Goal: Book appointment/travel/reservation

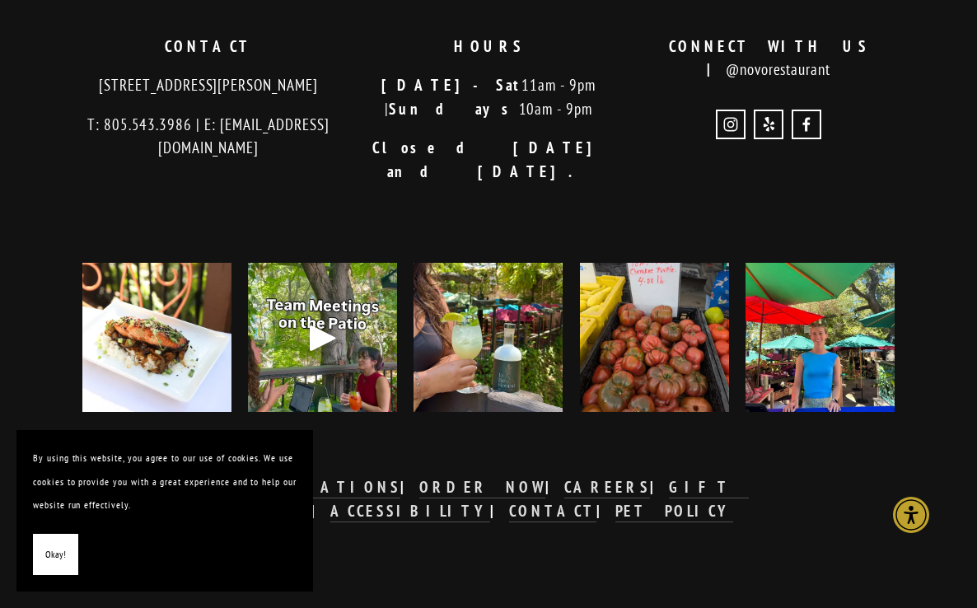
scroll to position [2954, 0]
click at [510, 318] on img at bounding box center [488, 338] width 149 height 149
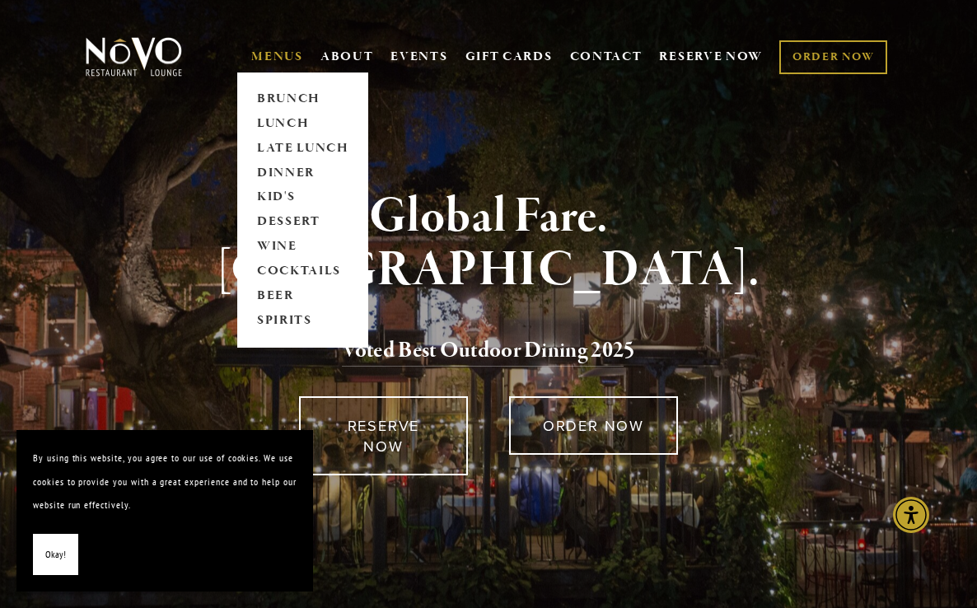
click at [265, 60] on link "MENUS" at bounding box center [277, 57] width 52 height 16
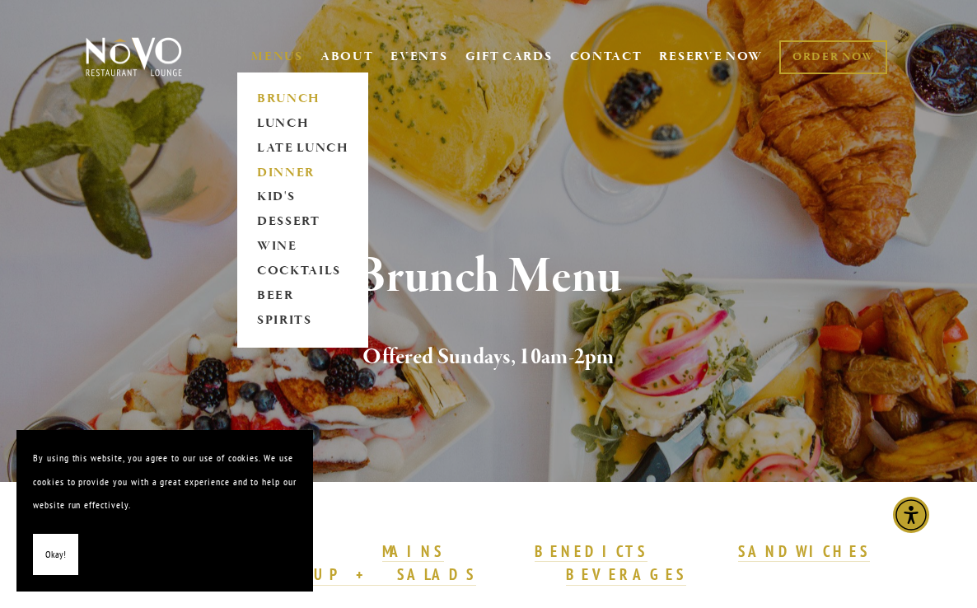
click at [273, 173] on link "DINNER" at bounding box center [302, 173] width 103 height 25
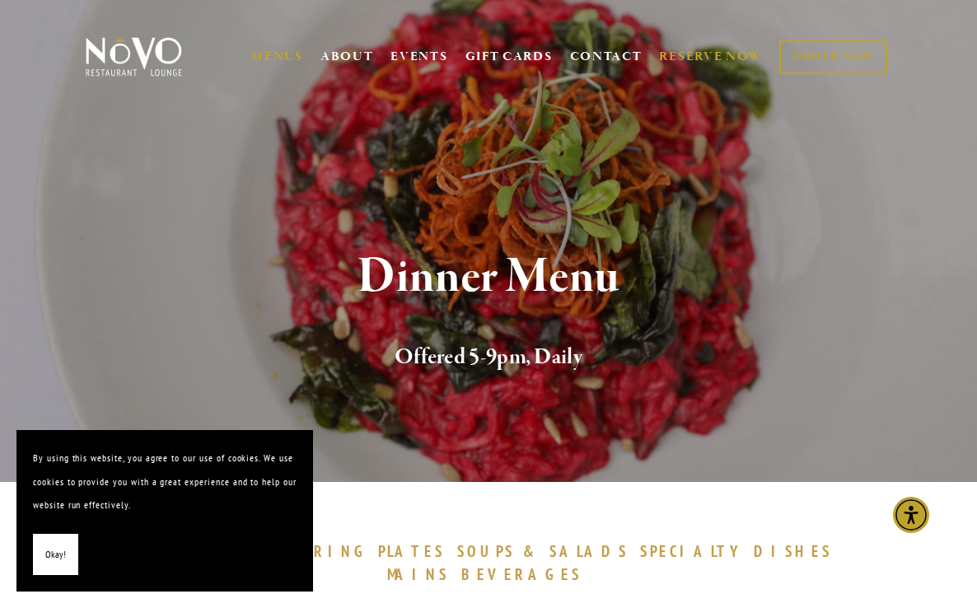
click at [674, 57] on link "RESERVE NOW" at bounding box center [711, 56] width 104 height 31
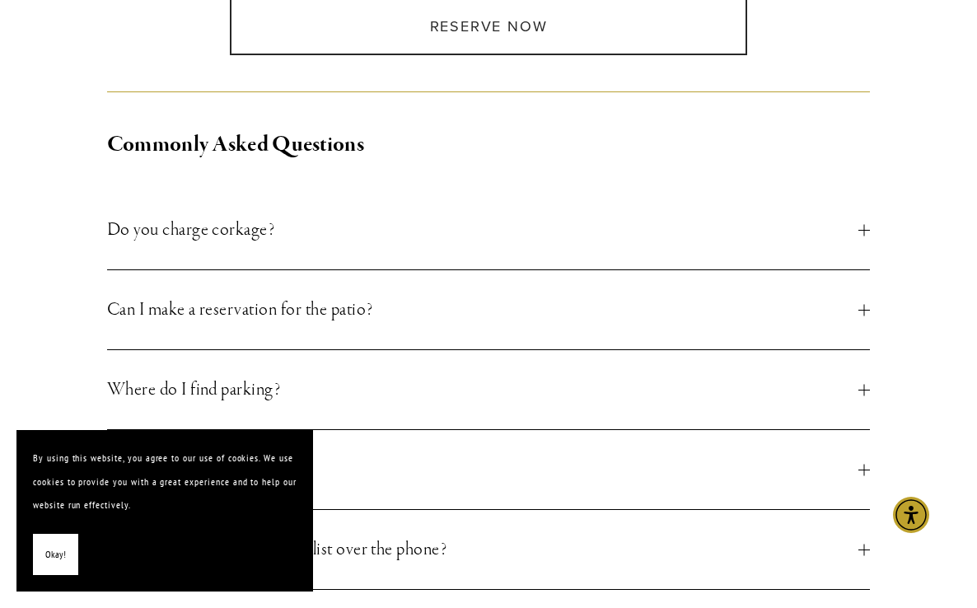
scroll to position [519, 0]
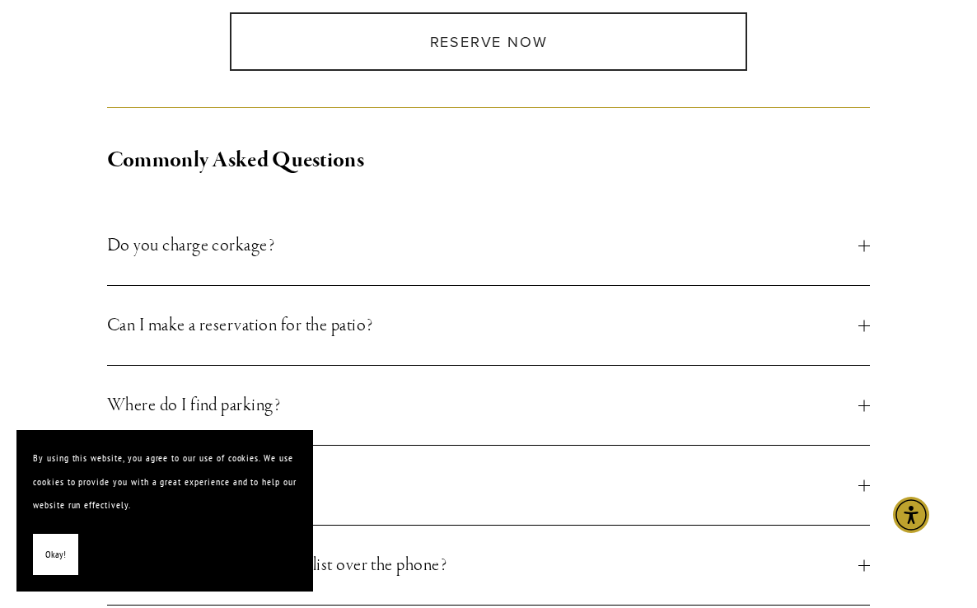
click at [371, 258] on span "Do you charge corkage?" at bounding box center [483, 246] width 752 height 30
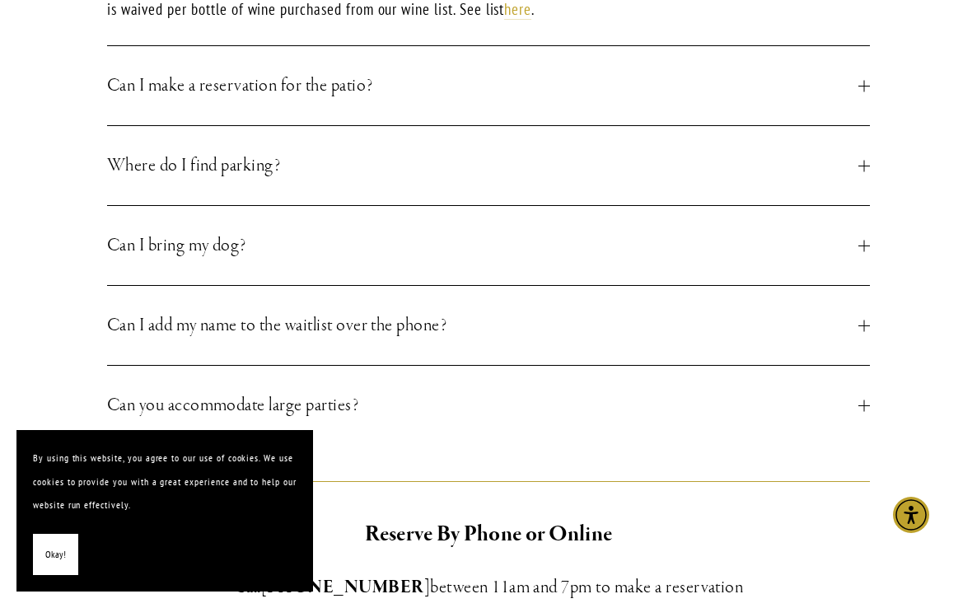
scroll to position [860, 0]
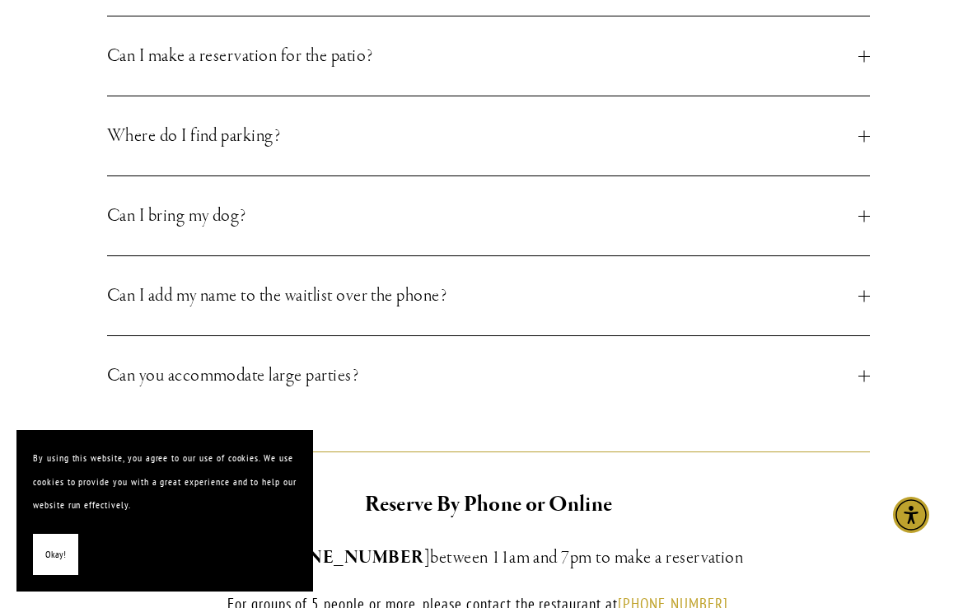
click at [335, 68] on span "Can I make a reservation for the patio?" at bounding box center [483, 56] width 752 height 30
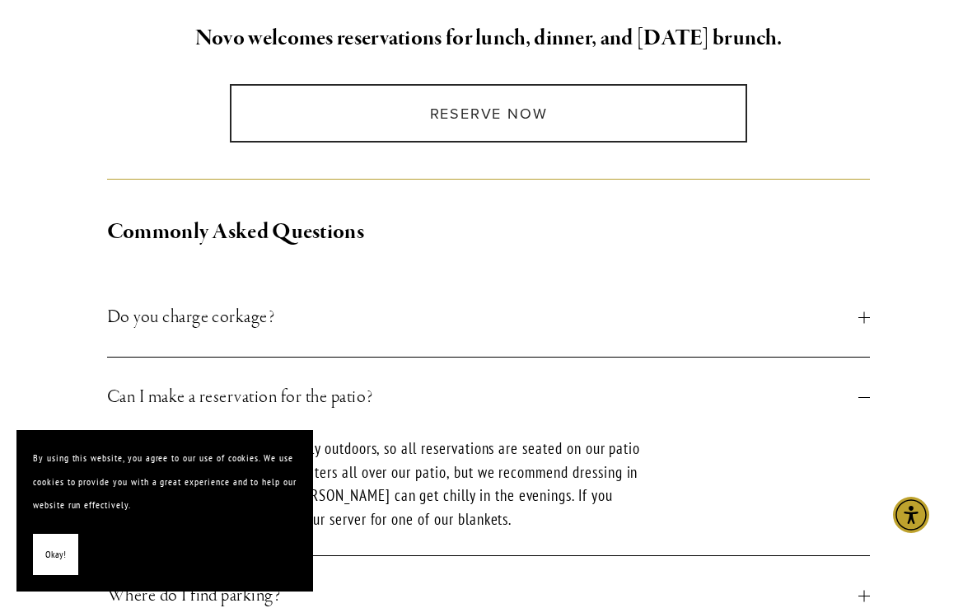
scroll to position [183, 0]
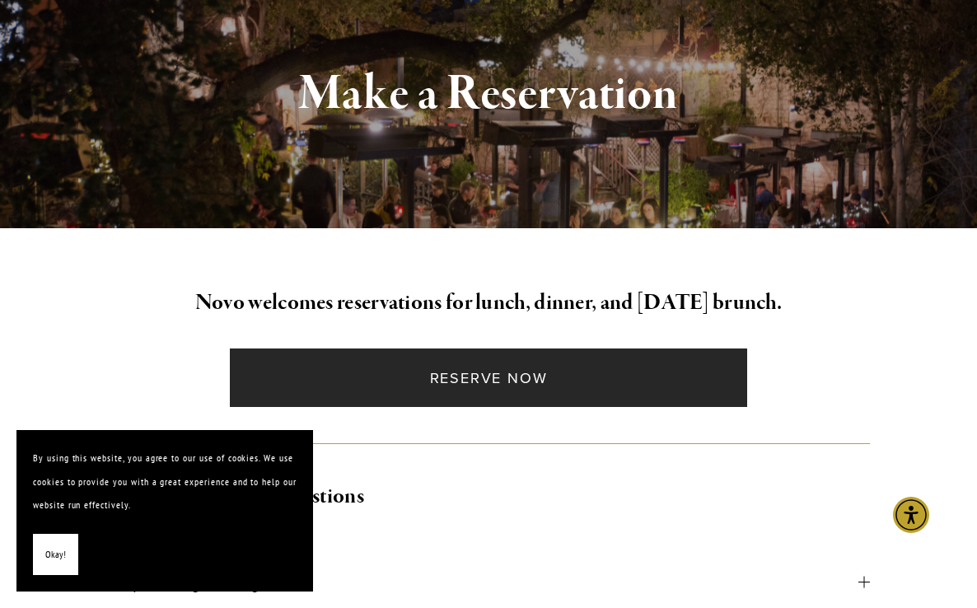
click at [422, 378] on link "Reserve Now" at bounding box center [489, 378] width 518 height 59
